Goal: Task Accomplishment & Management: Complete application form

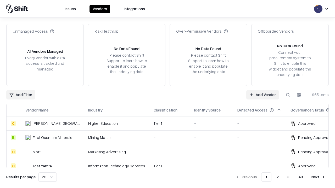
click at [262, 95] on link "Add Vendor" at bounding box center [262, 94] width 33 height 9
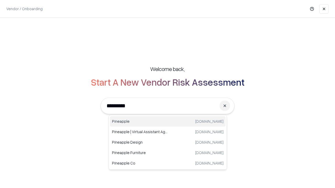
click at [168, 122] on div "Pineapple [DOMAIN_NAME]" at bounding box center [168, 121] width 116 height 10
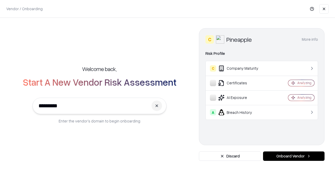
type input "*********"
click at [293, 156] on button "Onboard Vendor" at bounding box center [293, 156] width 61 height 9
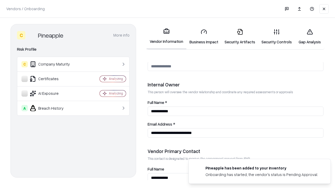
scroll to position [271, 0]
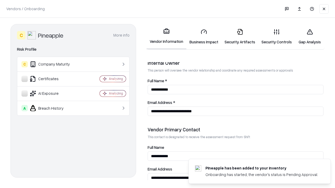
click at [204, 37] on link "Business Impact" at bounding box center [203, 37] width 35 height 24
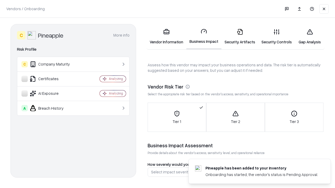
click at [309, 37] on link "Gap Analysis" at bounding box center [310, 37] width 30 height 24
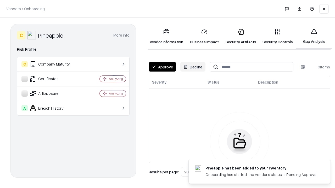
click at [162, 67] on button "Approve" at bounding box center [161, 66] width 27 height 9
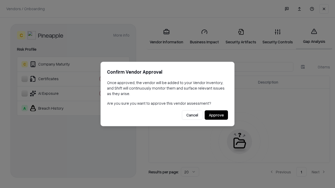
click at [216, 115] on button "Approve" at bounding box center [215, 115] width 23 height 9
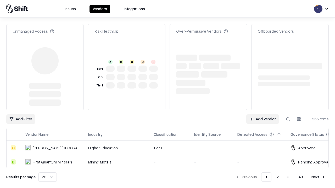
type input "*********"
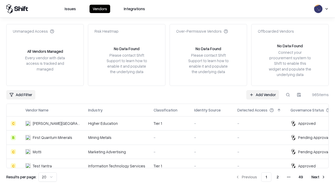
click at [262, 95] on link "Add Vendor" at bounding box center [262, 94] width 33 height 9
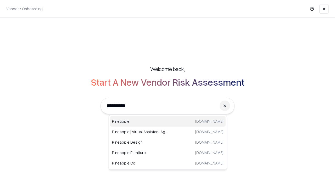
click at [168, 122] on div "Pineapple [DOMAIN_NAME]" at bounding box center [168, 121] width 116 height 10
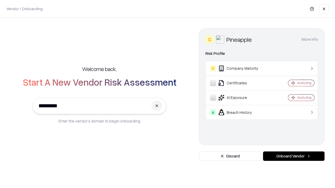
type input "*********"
click at [293, 156] on button "Onboard Vendor" at bounding box center [293, 156] width 61 height 9
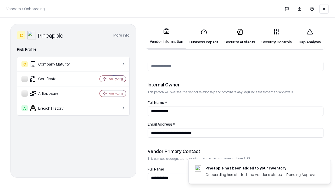
scroll to position [271, 0]
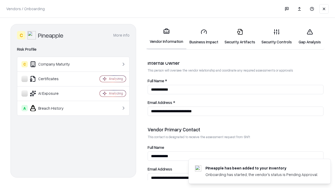
click at [309, 37] on link "Gap Analysis" at bounding box center [310, 37] width 30 height 24
